Goal: Information Seeking & Learning: Learn about a topic

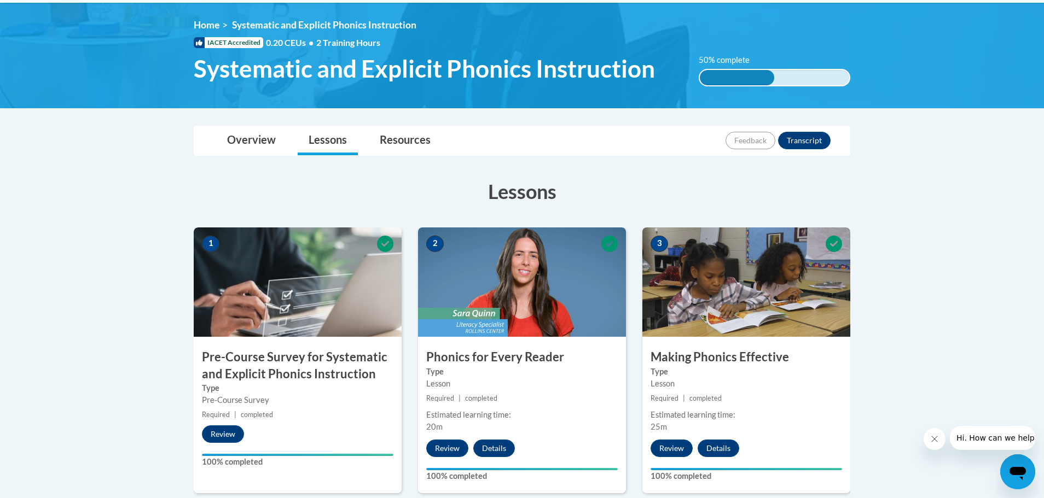
scroll to position [144, 0]
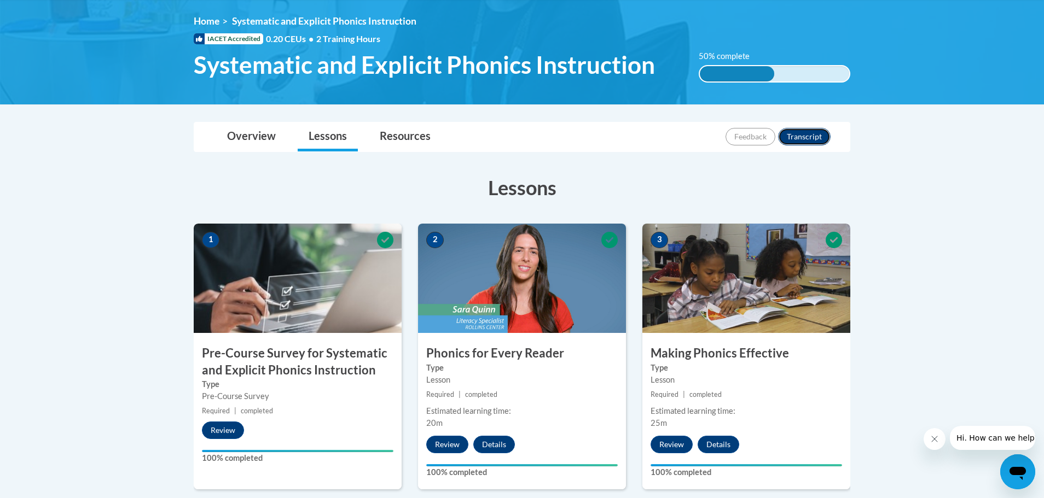
click at [816, 133] on button "Transcript" at bounding box center [804, 137] width 53 height 18
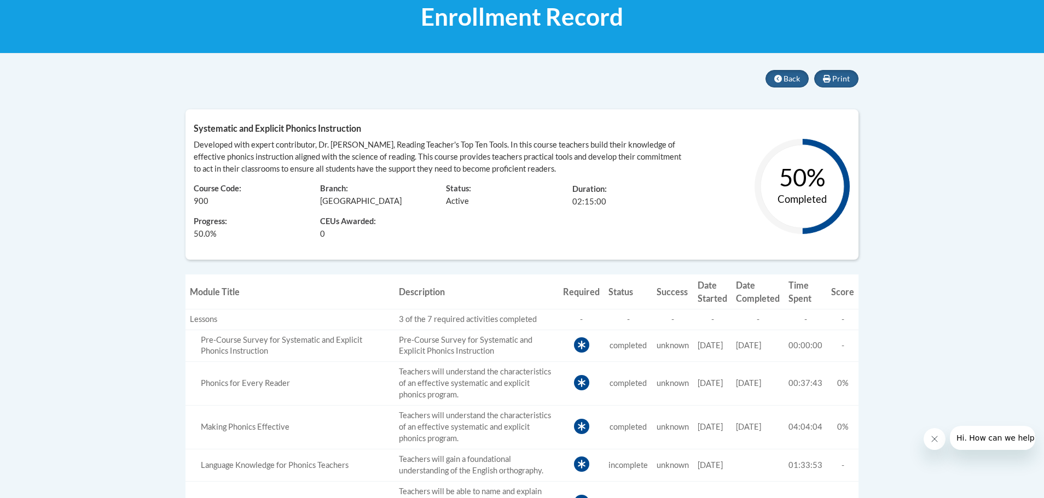
scroll to position [173, 0]
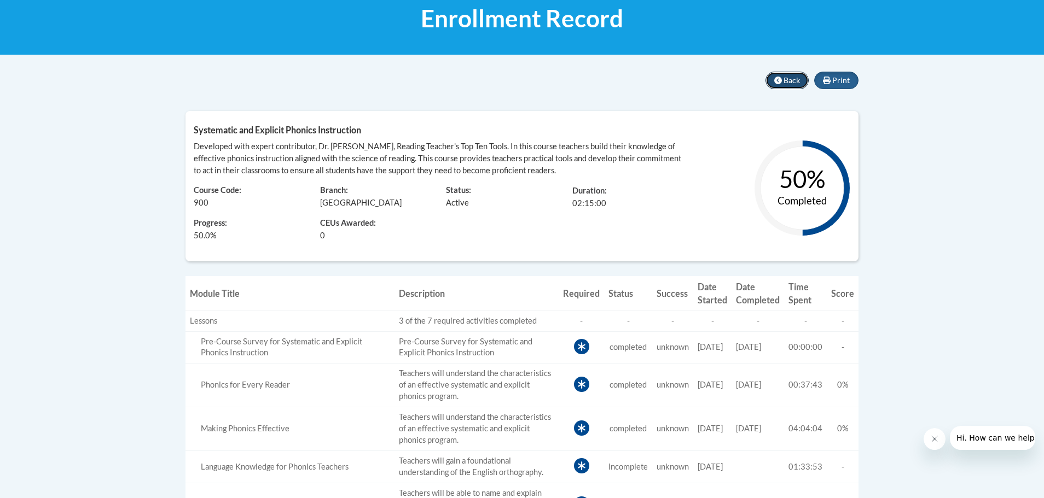
click at [778, 75] on button "Back" at bounding box center [786, 81] width 43 height 18
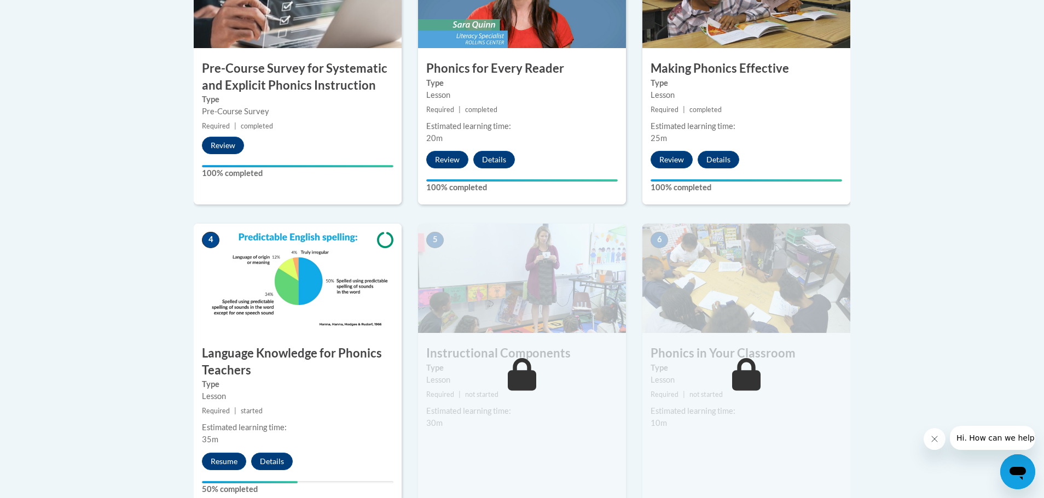
scroll to position [439, 0]
